Goal: Information Seeking & Learning: Learn about a topic

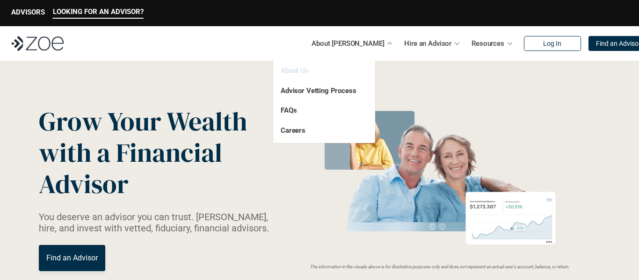
click at [304, 72] on link "About Us" at bounding box center [295, 70] width 28 height 8
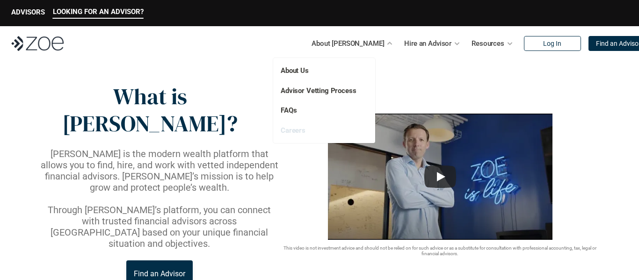
click at [298, 133] on link "Careers" at bounding box center [293, 130] width 25 height 8
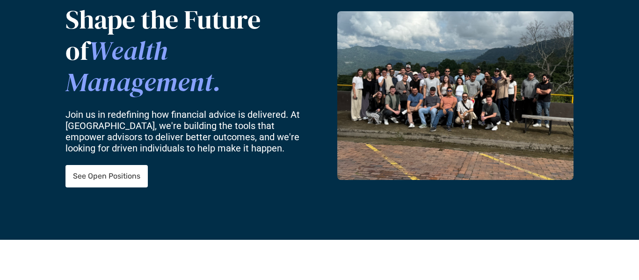
scroll to position [109, 0]
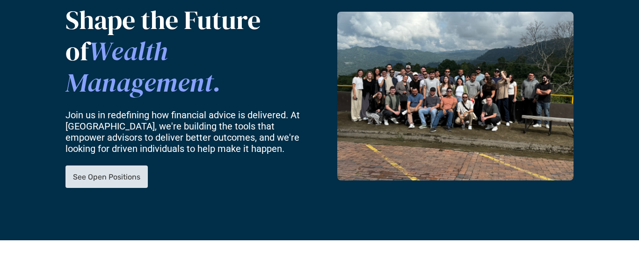
click at [141, 166] on link "See Open Positions" at bounding box center [106, 177] width 82 height 22
